Goal: Transaction & Acquisition: Subscribe to service/newsletter

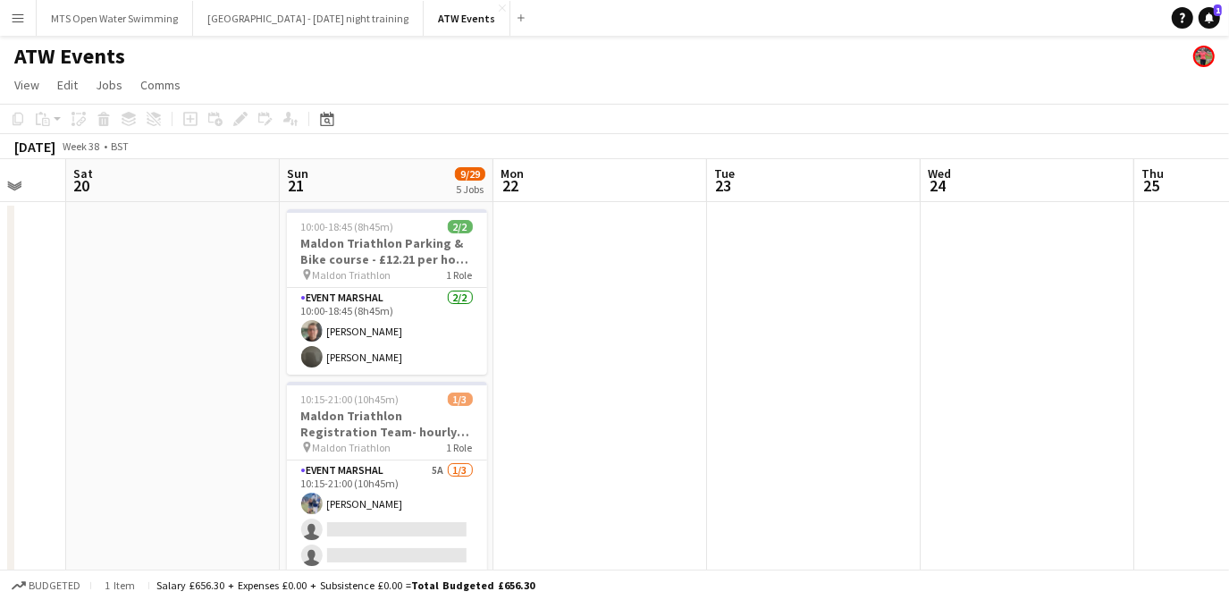
click at [13, 21] on app-icon "Menu" at bounding box center [18, 18] width 14 height 14
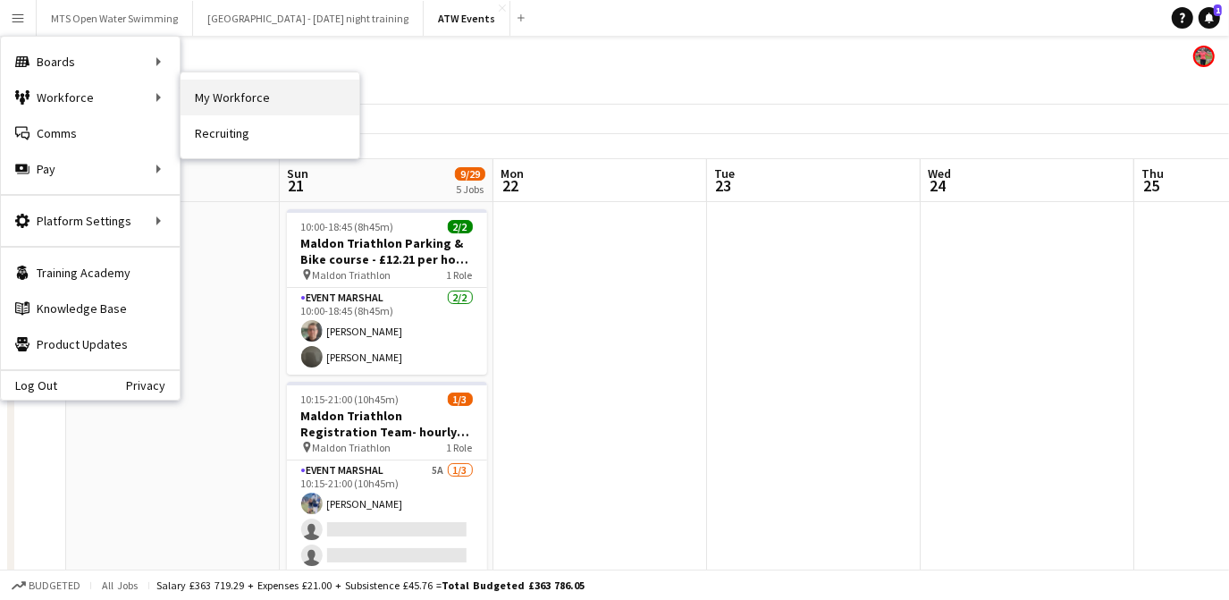
click at [210, 99] on link "My Workforce" at bounding box center [270, 98] width 179 height 36
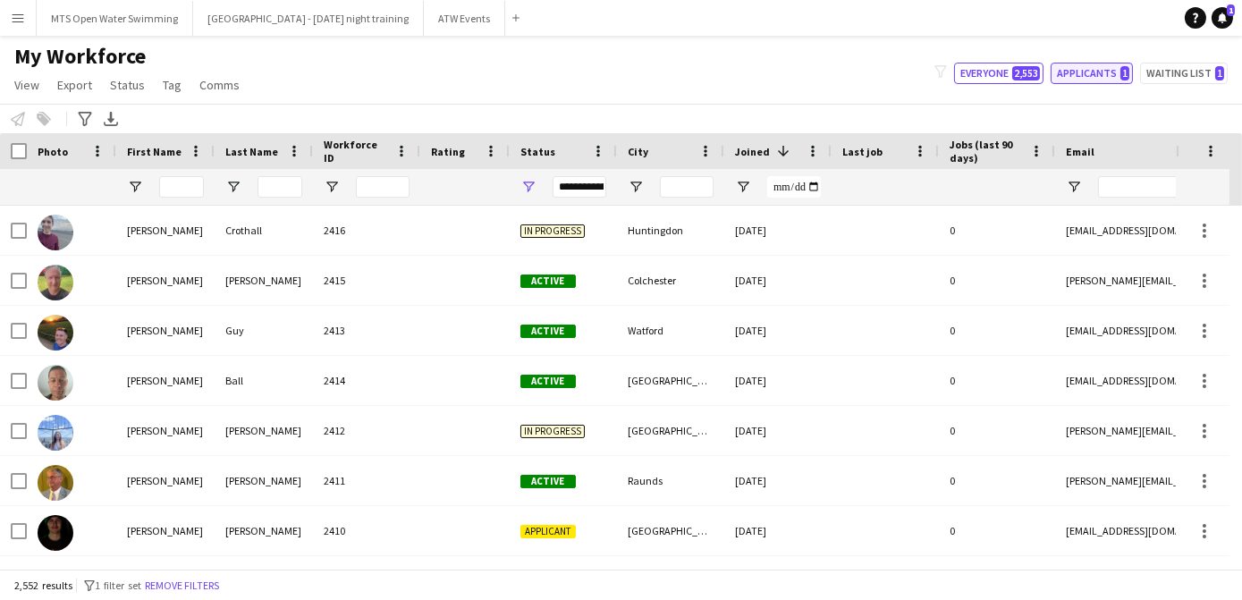
click at [603, 69] on button "Applicants 1" at bounding box center [1091, 73] width 82 height 21
type input "**********"
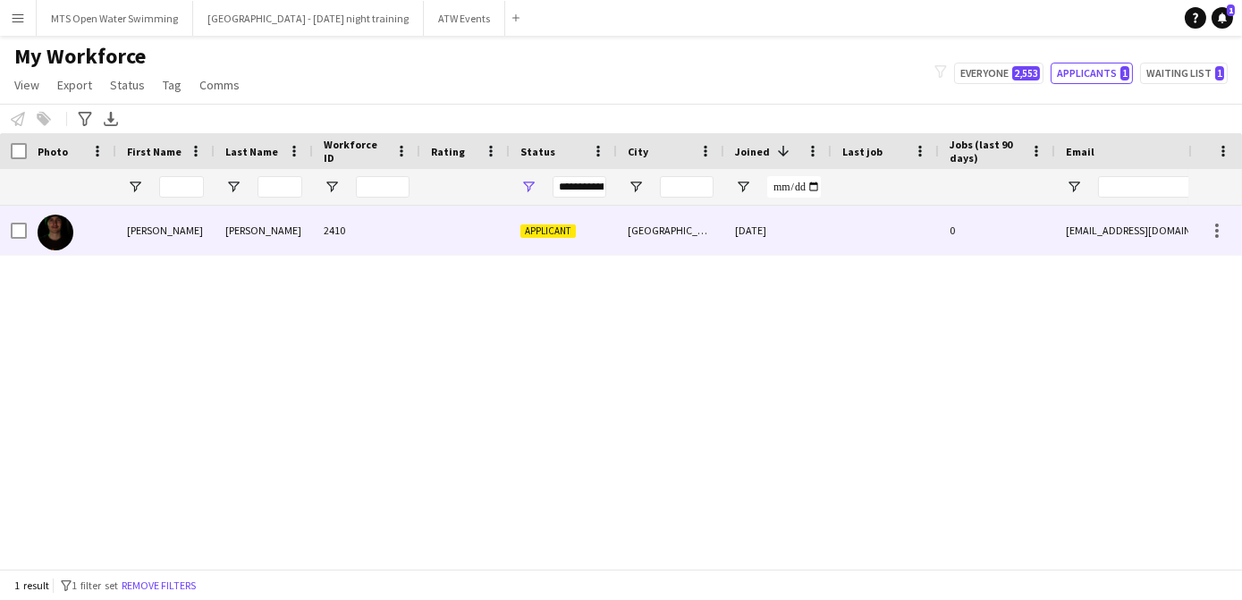
click at [63, 239] on img at bounding box center [56, 233] width 36 height 36
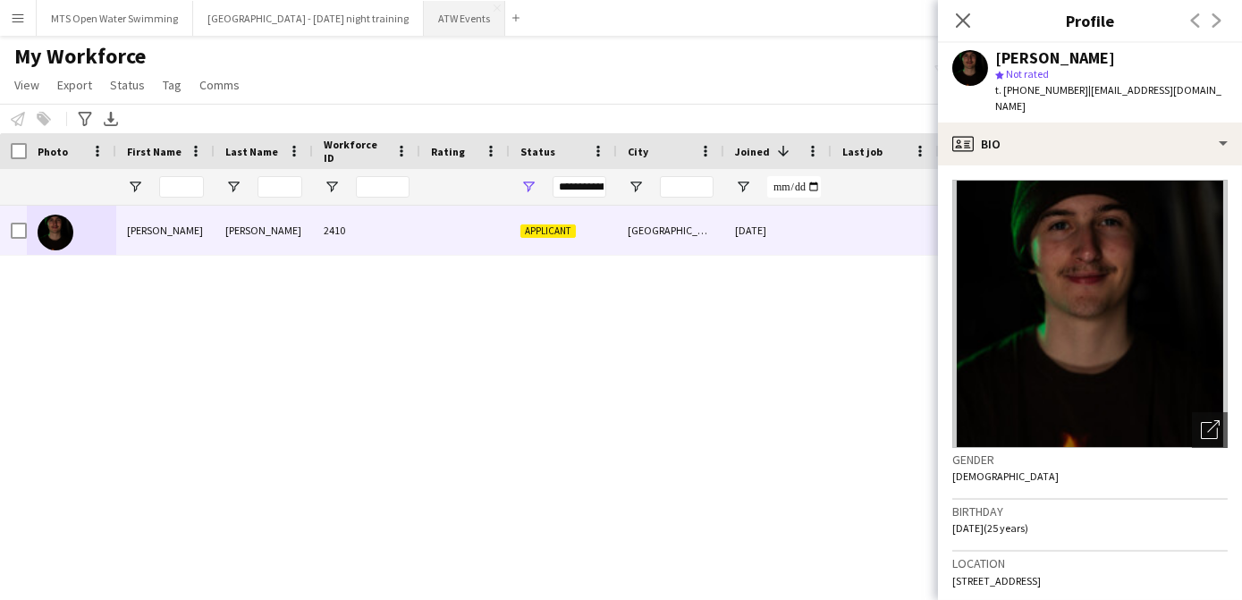
click at [424, 21] on button "ATW Events Close" at bounding box center [464, 18] width 81 height 35
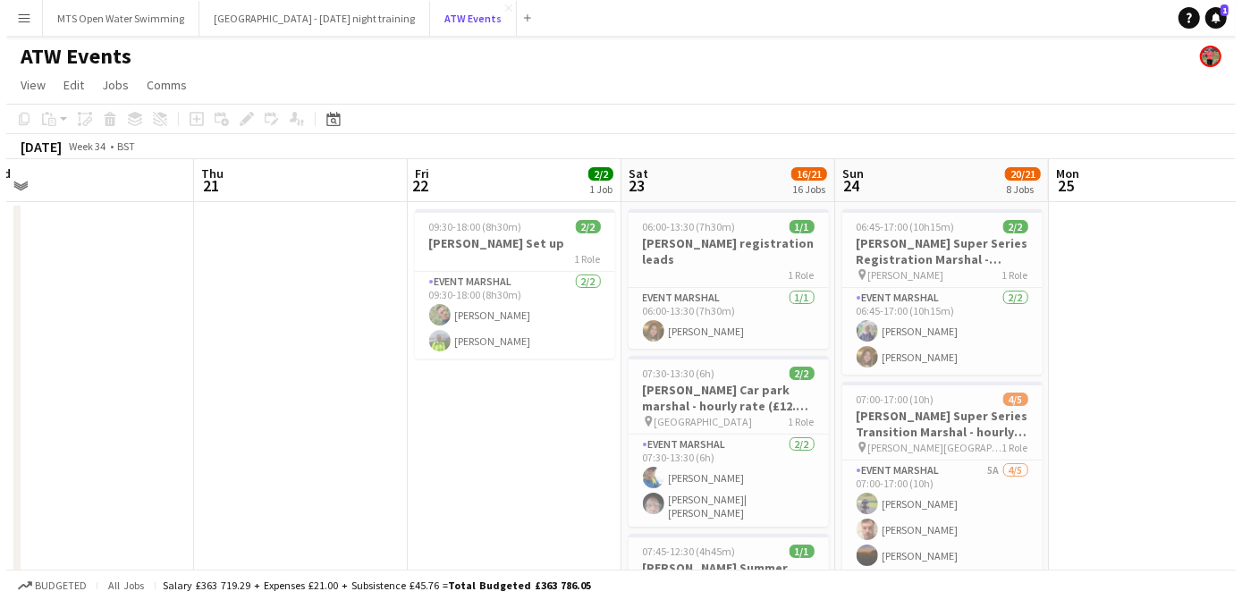
scroll to position [0, 452]
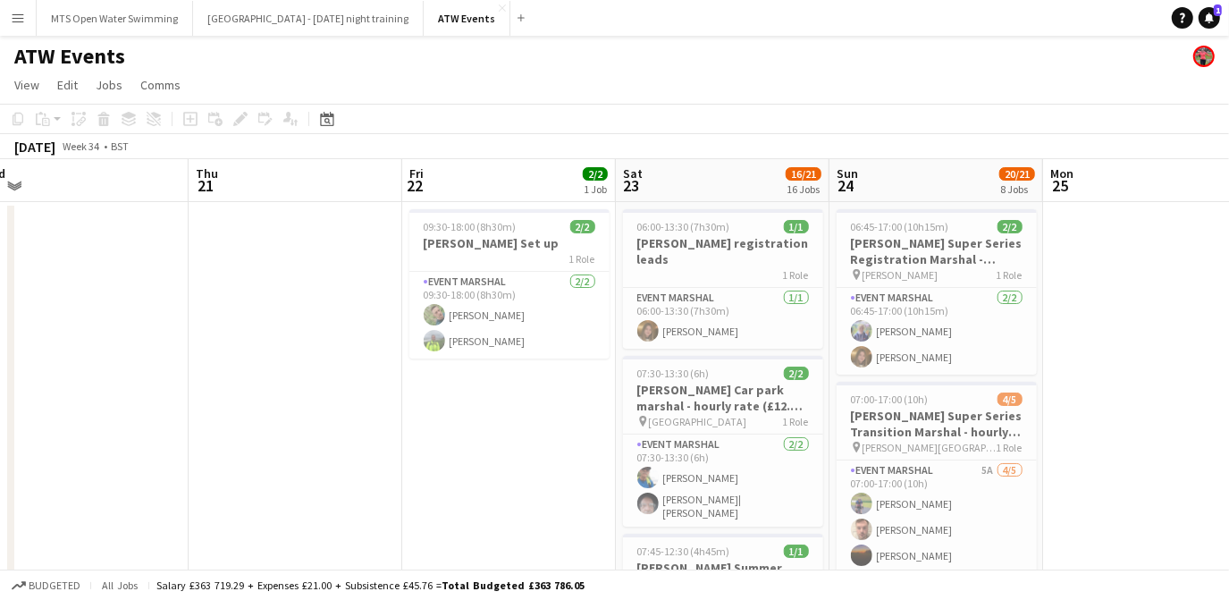
click at [16, 21] on app-icon "Menu" at bounding box center [18, 18] width 14 height 14
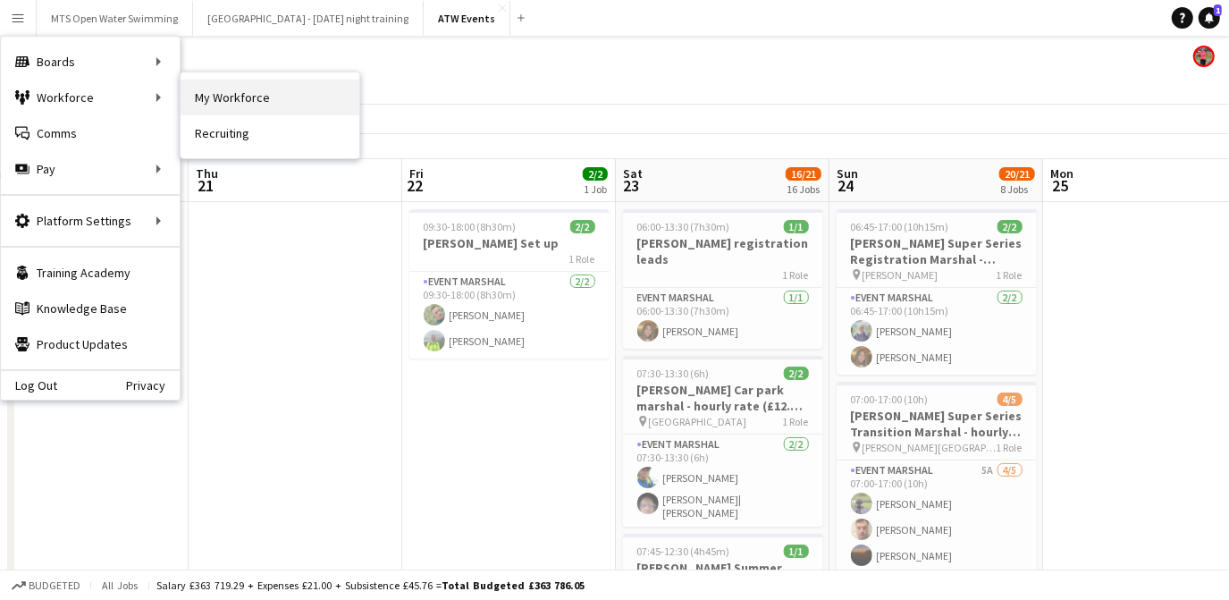
click at [218, 109] on link "My Workforce" at bounding box center [270, 98] width 179 height 36
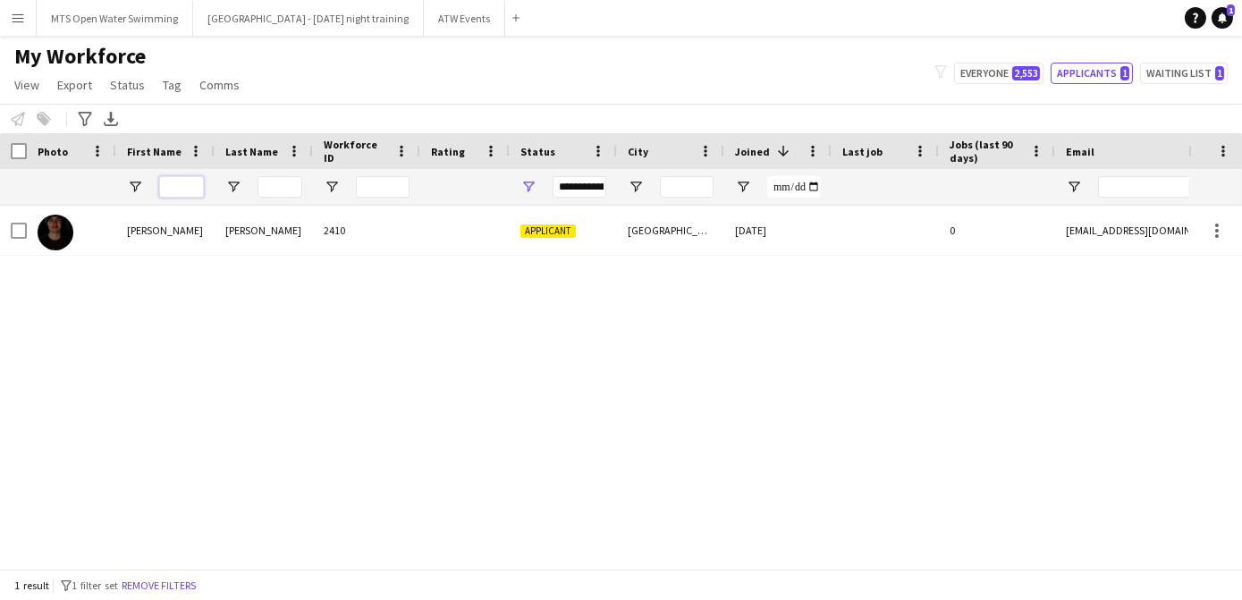
click at [185, 190] on input "First Name Filter Input" at bounding box center [181, 186] width 45 height 21
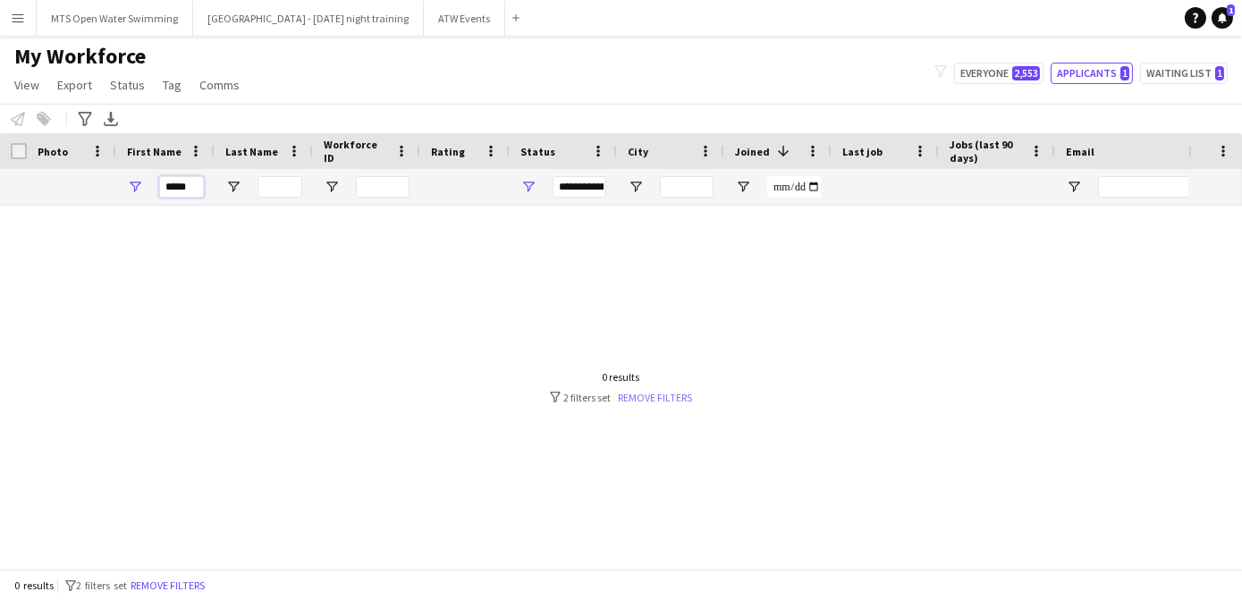
type input "*****"
click at [603, 395] on link "Remove filters" at bounding box center [656, 397] width 74 height 13
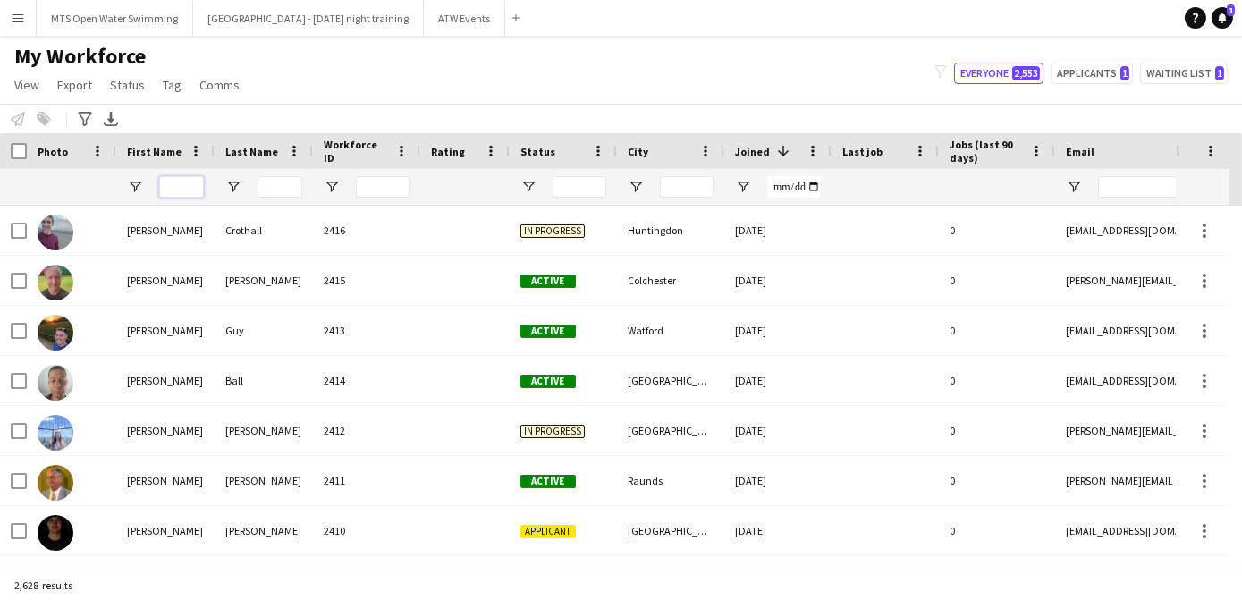
click at [179, 191] on input "First Name Filter Input" at bounding box center [181, 186] width 45 height 21
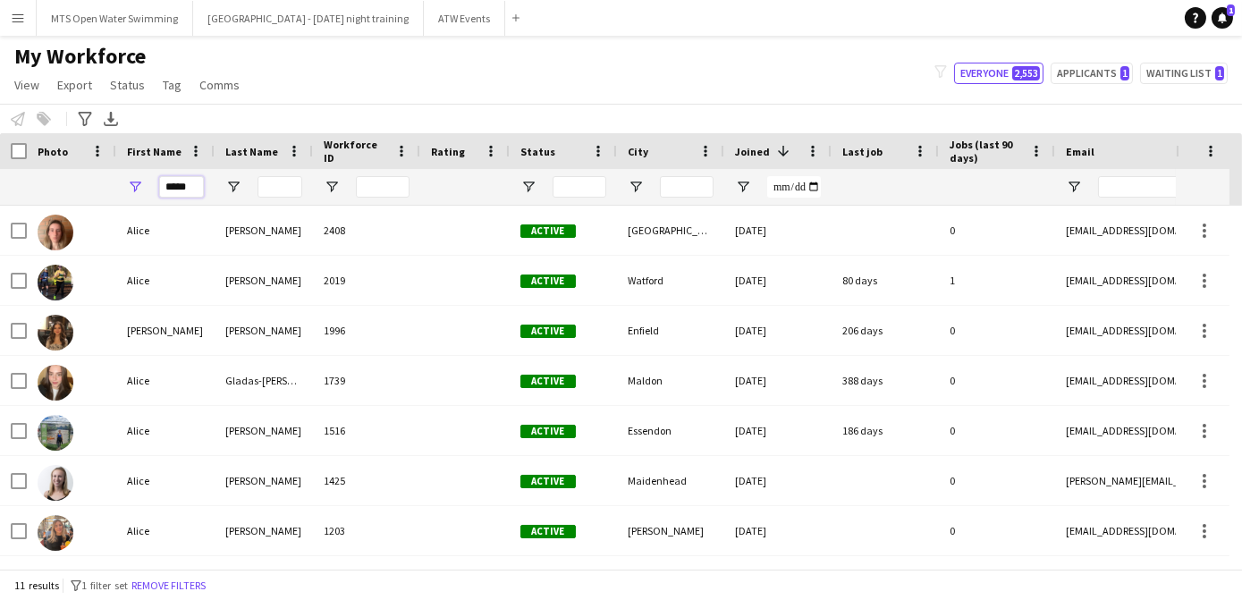
type input "*****"
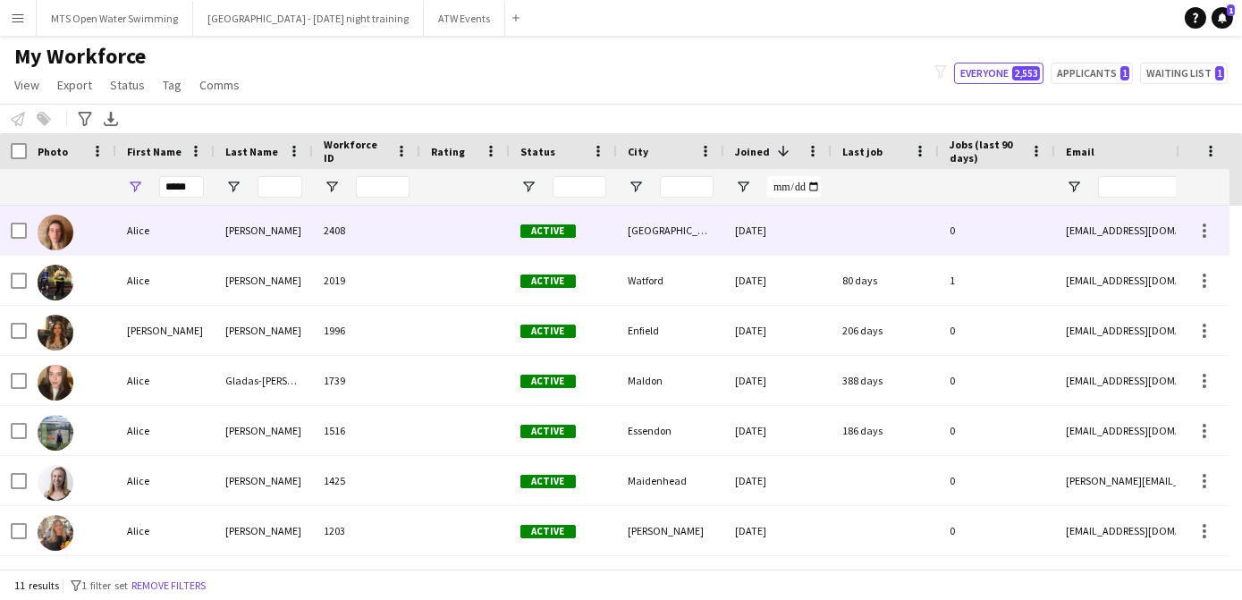
click at [181, 230] on div "Alice" at bounding box center [165, 230] width 98 height 49
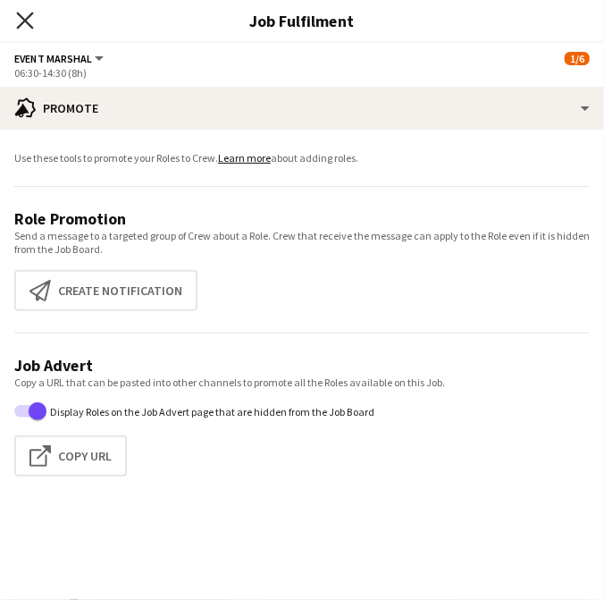
click at [27, 25] on icon "Close pop-in" at bounding box center [24, 20] width 17 height 17
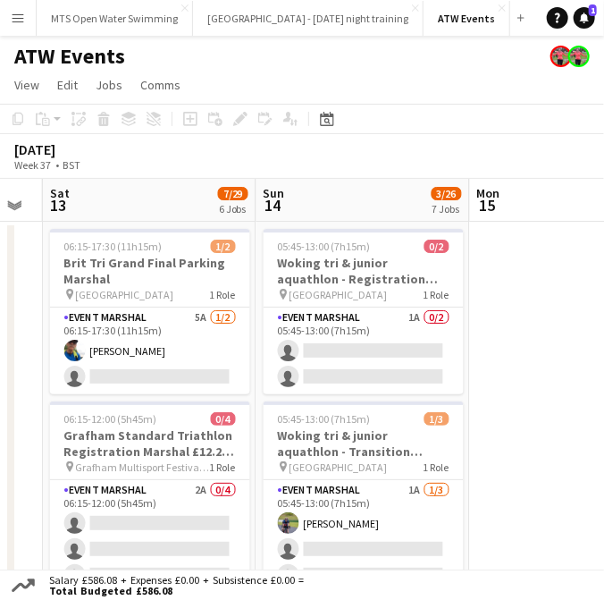
click at [27, 27] on button "Menu" at bounding box center [18, 18] width 36 height 36
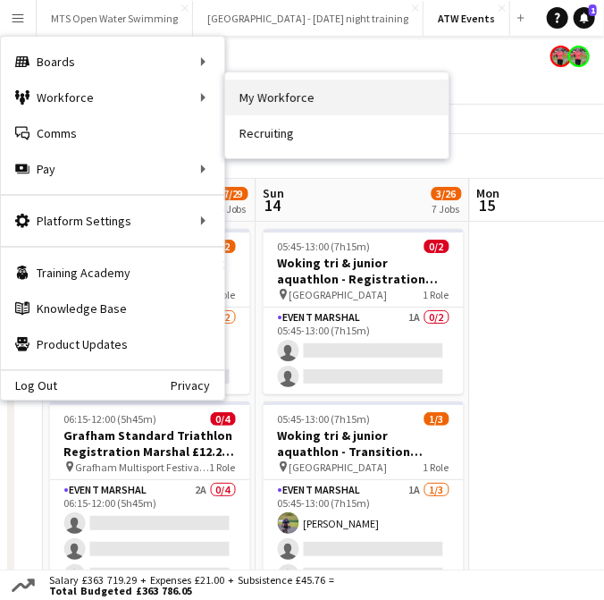
click at [279, 104] on link "My Workforce" at bounding box center [336, 98] width 223 height 36
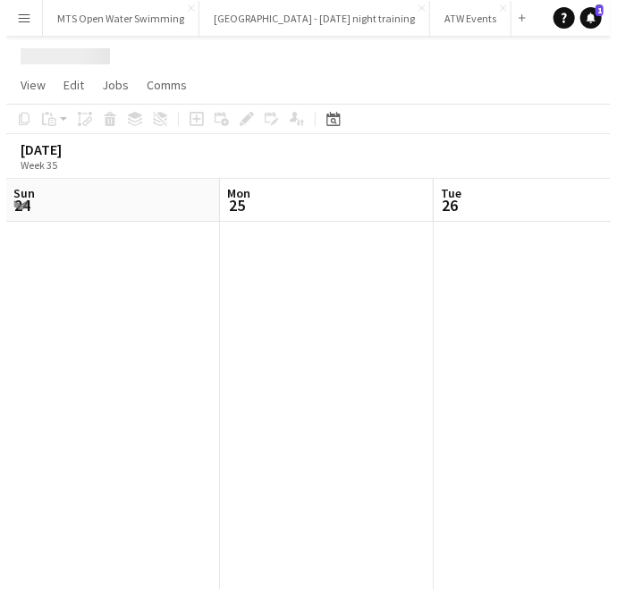
scroll to position [0, 426]
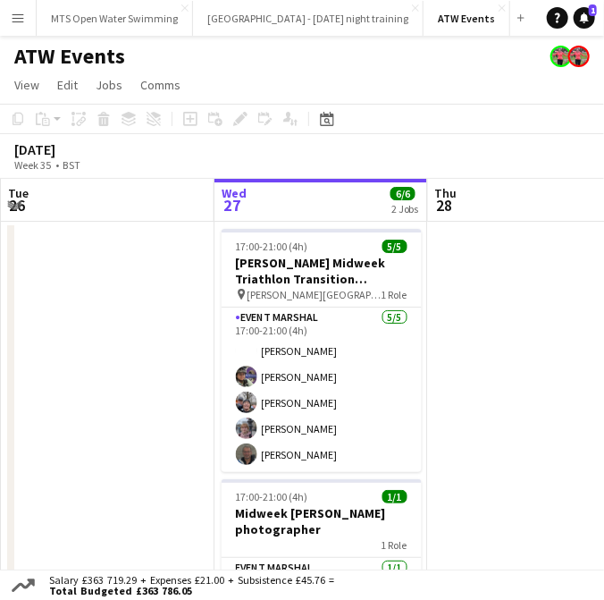
click at [18, 21] on app-icon "Menu" at bounding box center [18, 18] width 14 height 14
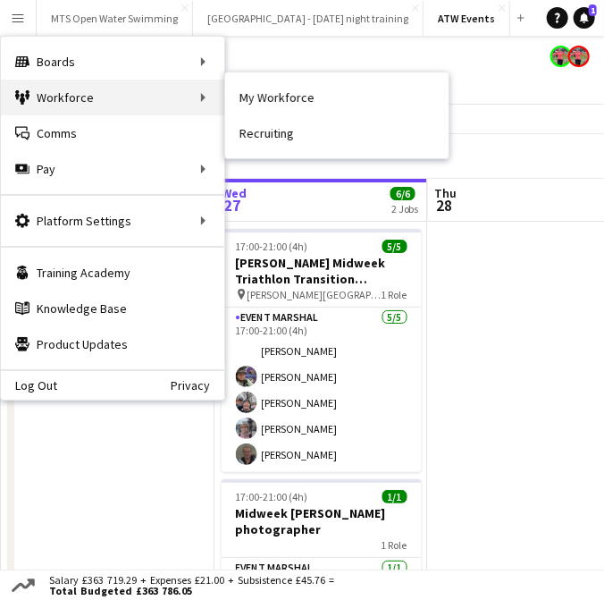
click at [55, 98] on div "Workforce Workforce" at bounding box center [112, 98] width 223 height 36
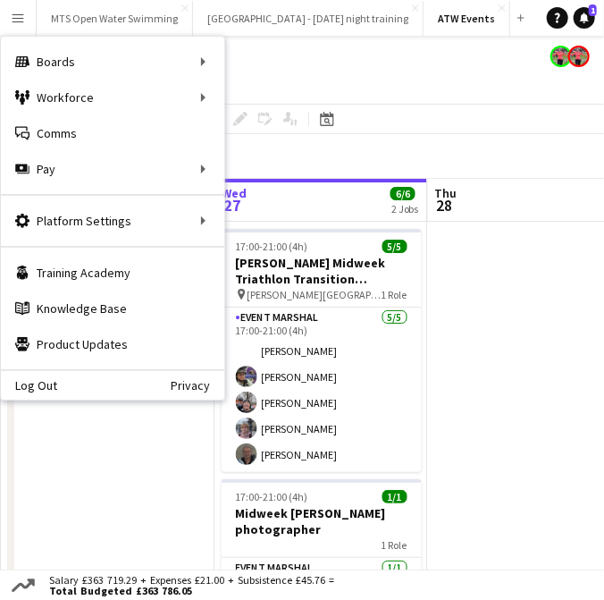
click at [16, 24] on app-icon "Menu" at bounding box center [18, 18] width 14 height 14
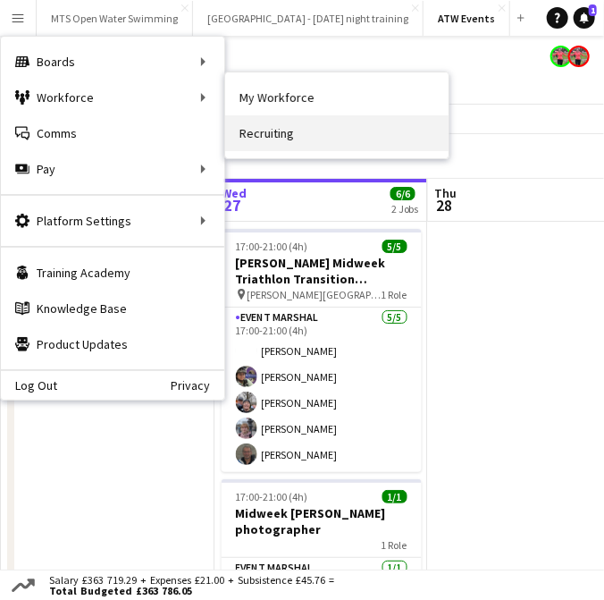
click at [272, 134] on link "Recruiting" at bounding box center [336, 133] width 223 height 36
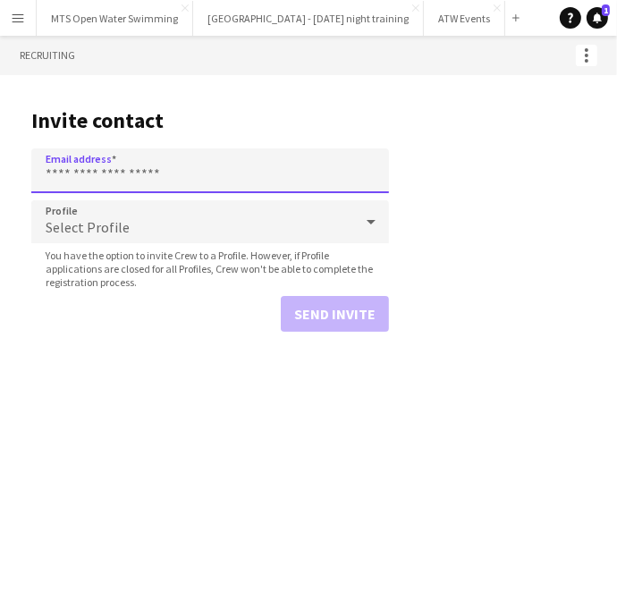
click at [263, 163] on input "Email address" at bounding box center [210, 170] width 358 height 45
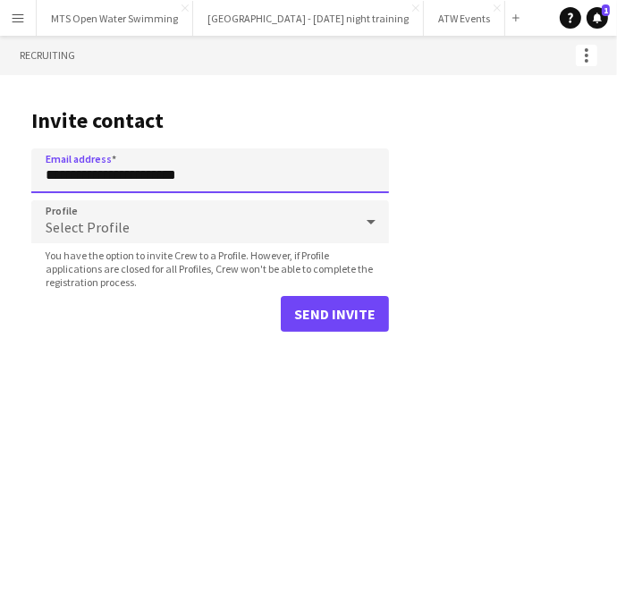
type input "**********"
click at [66, 218] on span "Select Profile" at bounding box center [88, 227] width 84 height 18
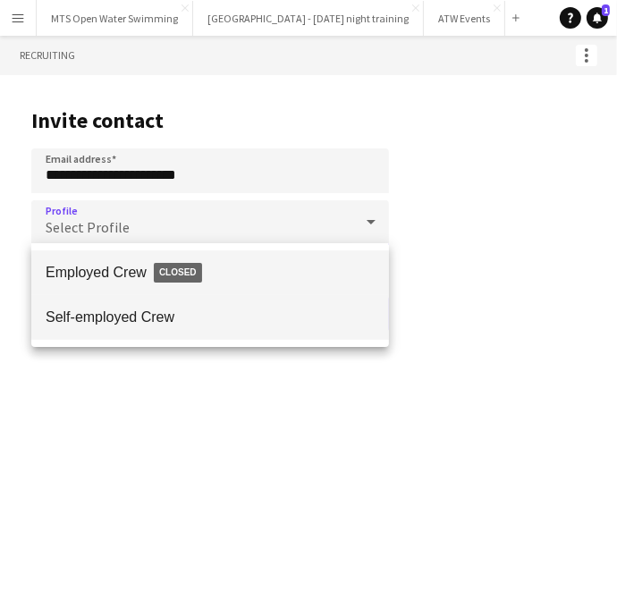
click at [92, 316] on span "Self-employed Crew" at bounding box center [210, 316] width 329 height 17
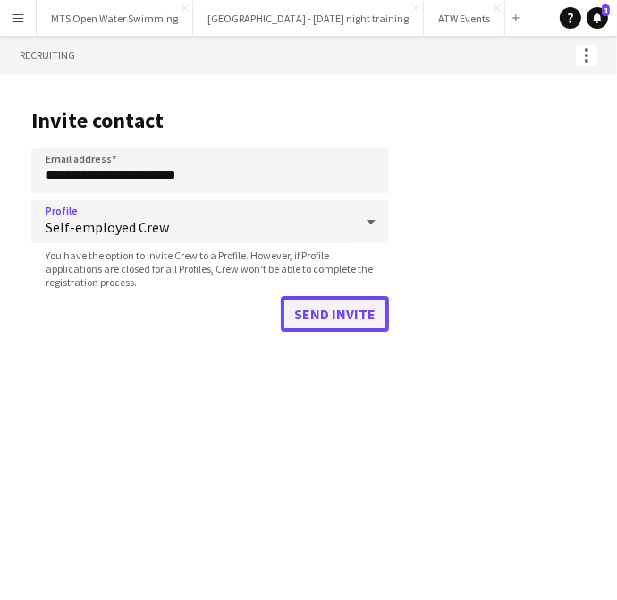
click at [326, 317] on button "Send invite" at bounding box center [335, 314] width 108 height 36
